Goal: Task Accomplishment & Management: Manage account settings

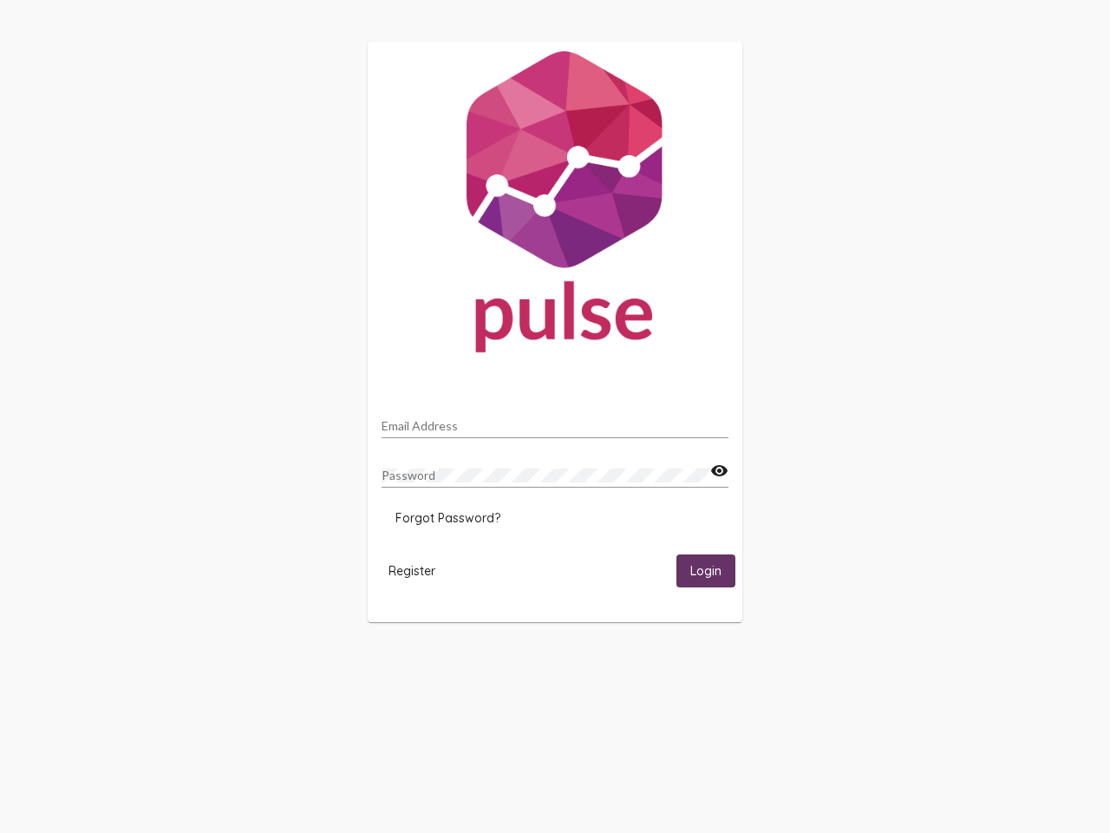
click at [555, 421] on input "Email Address" at bounding box center [555, 426] width 347 height 14
click at [719, 471] on mat-icon "visibility" at bounding box center [719, 471] width 18 height 21
click at [448, 518] on span "Forgot Password?" at bounding box center [448, 518] width 105 height 16
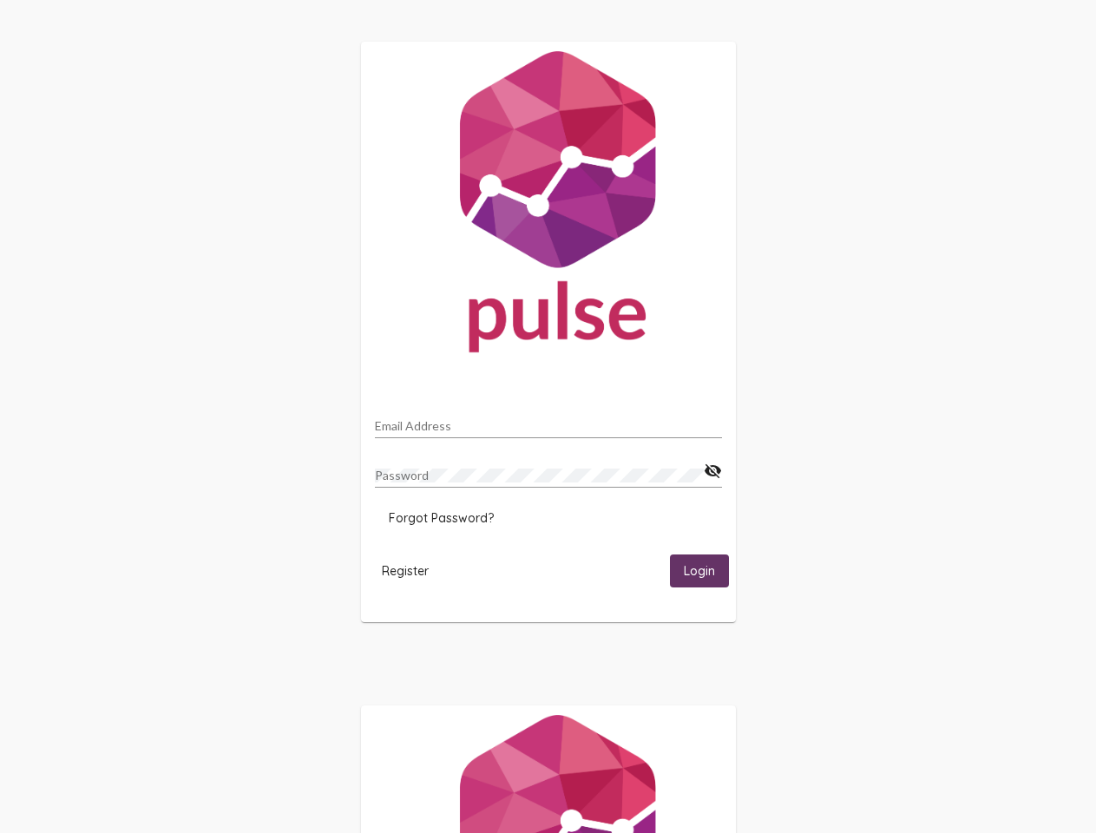
click at [412, 570] on span "Register" at bounding box center [405, 571] width 47 height 16
click at [706, 570] on span "Login" at bounding box center [699, 572] width 31 height 16
